Goal: Transaction & Acquisition: Purchase product/service

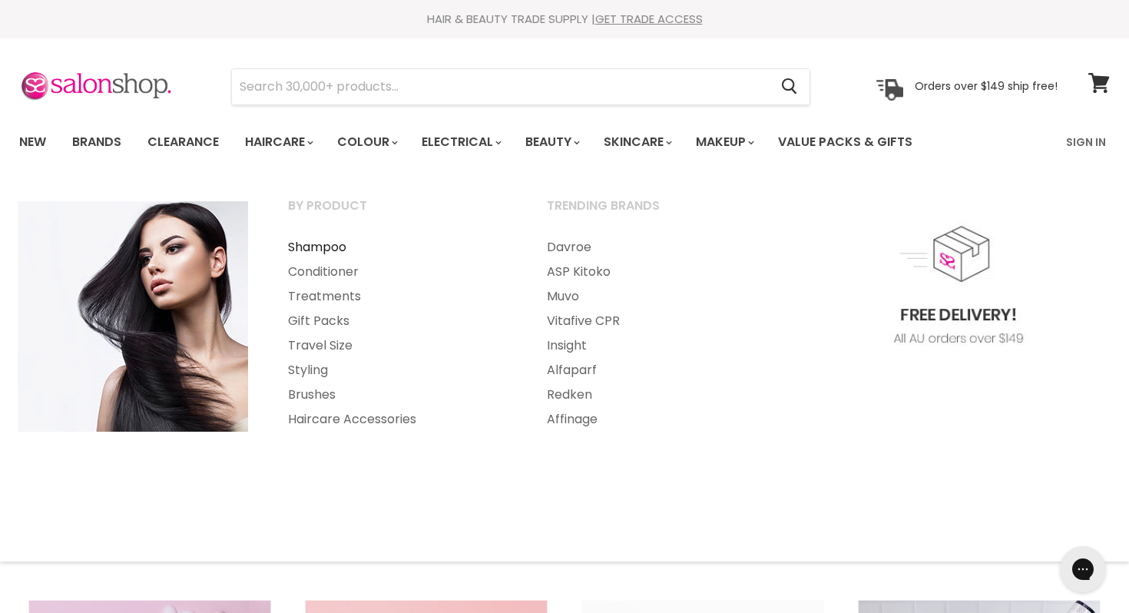
click at [342, 249] on link "Shampoo" at bounding box center [397, 247] width 256 height 25
